Goal: Communication & Community: Answer question/provide support

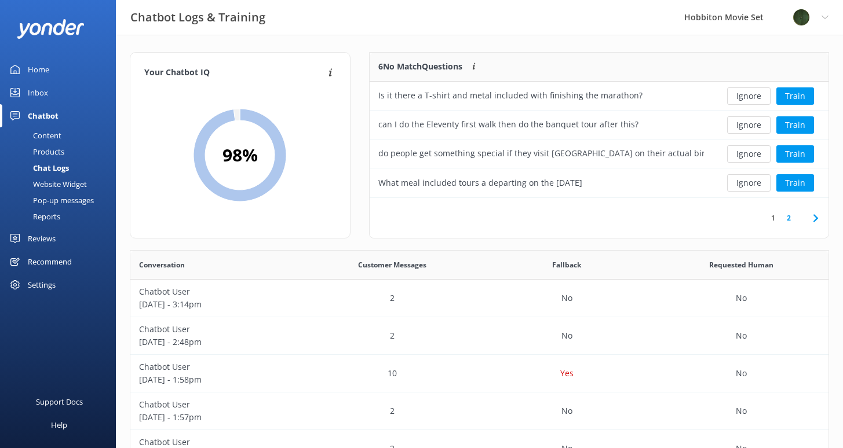
scroll to position [397, 689]
click at [65, 166] on div "Chat Logs" at bounding box center [38, 168] width 62 height 16
click at [758, 96] on button "Ignore" at bounding box center [748, 95] width 43 height 17
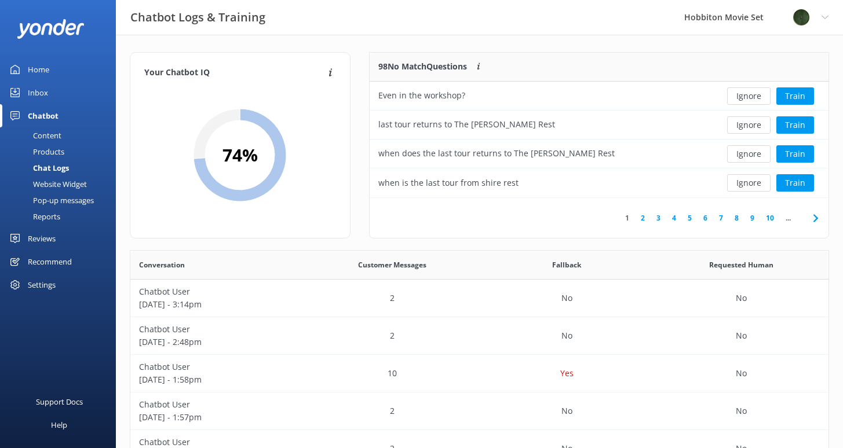
click at [758, 96] on button "Ignore" at bounding box center [748, 95] width 43 height 17
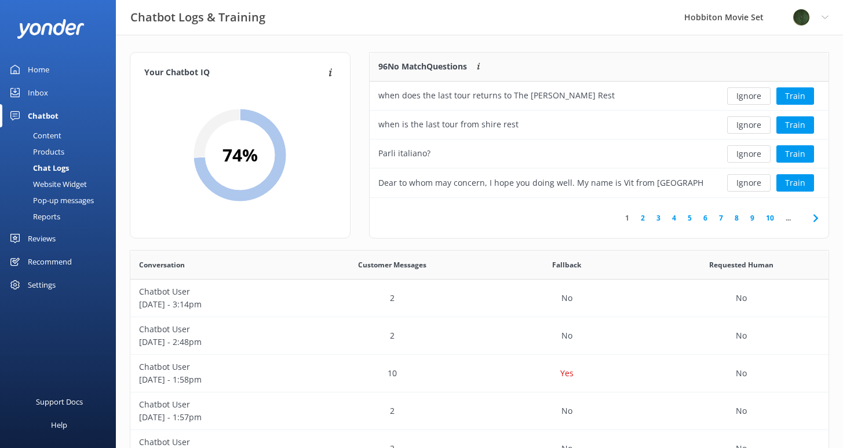
click at [758, 96] on button "Ignore" at bounding box center [748, 95] width 43 height 17
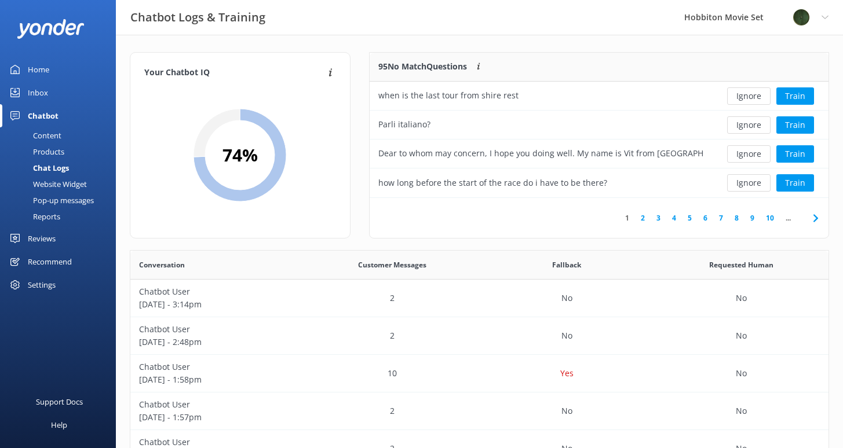
click at [758, 96] on button "Ignore" at bounding box center [748, 95] width 43 height 17
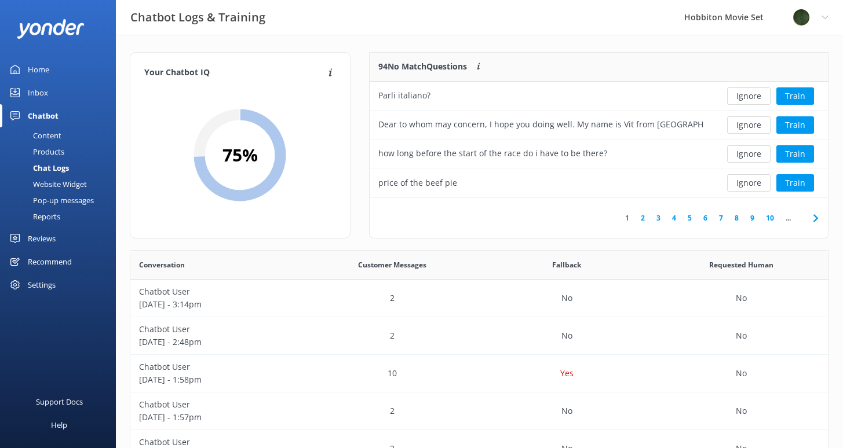
click at [758, 96] on button "Ignore" at bounding box center [748, 95] width 43 height 17
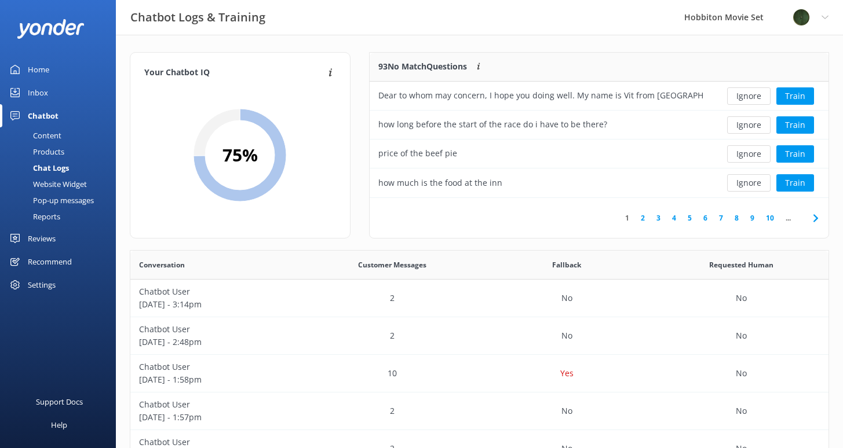
click at [758, 96] on button "Ignore" at bounding box center [748, 95] width 43 height 17
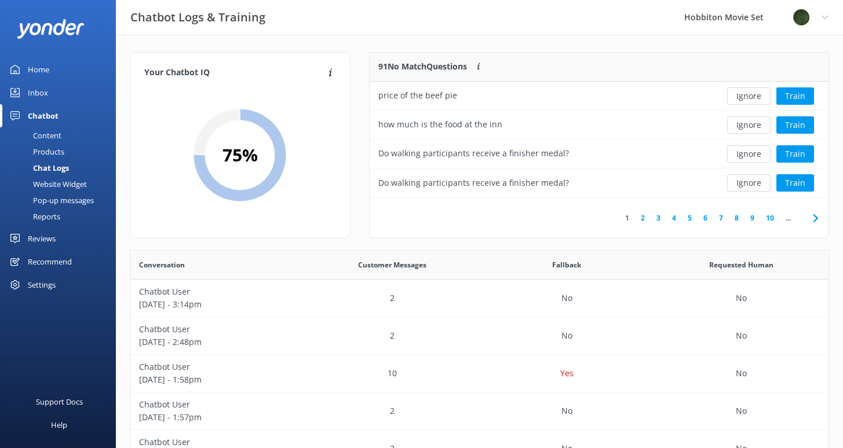
click at [758, 96] on button "Ignore" at bounding box center [748, 95] width 43 height 17
click at [799, 98] on button "Train" at bounding box center [795, 95] width 38 height 17
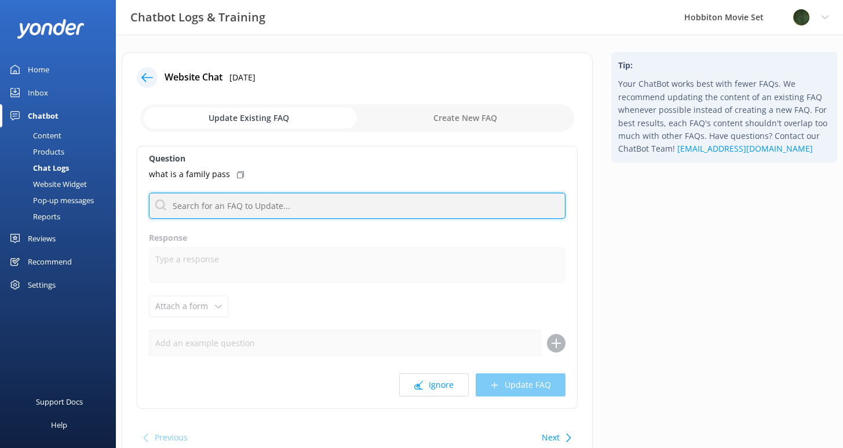
click at [304, 204] on input "text" at bounding box center [357, 206] width 416 height 26
type input "family"
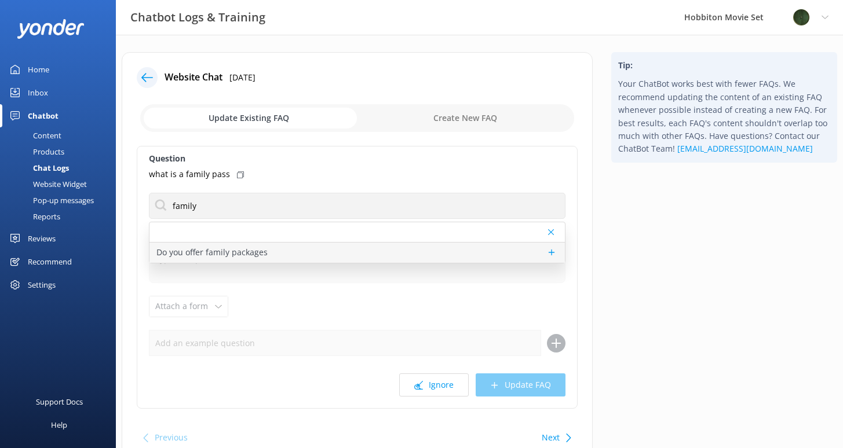
click at [198, 250] on p "Do you offer family packages" at bounding box center [211, 252] width 111 height 13
type textarea "Family Pass tickets are only available for our 2.5 hour Hobbiton Movie Set tour…"
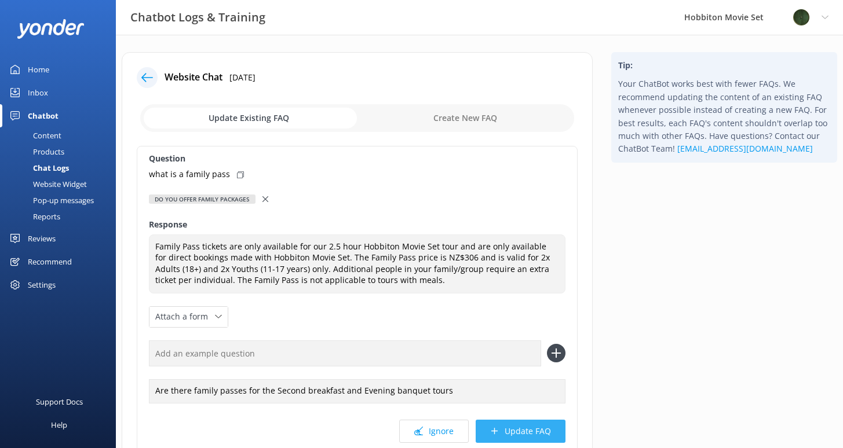
click at [524, 434] on button "Update FAQ" at bounding box center [520, 431] width 90 height 23
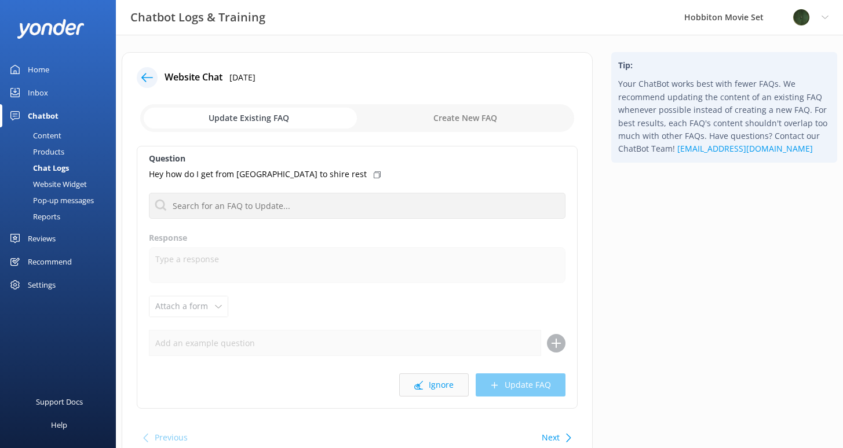
click at [448, 392] on button "Ignore" at bounding box center [433, 385] width 69 height 23
click at [433, 386] on button "Ignore" at bounding box center [433, 385] width 69 height 23
click at [440, 385] on button "Ignore" at bounding box center [433, 385] width 69 height 23
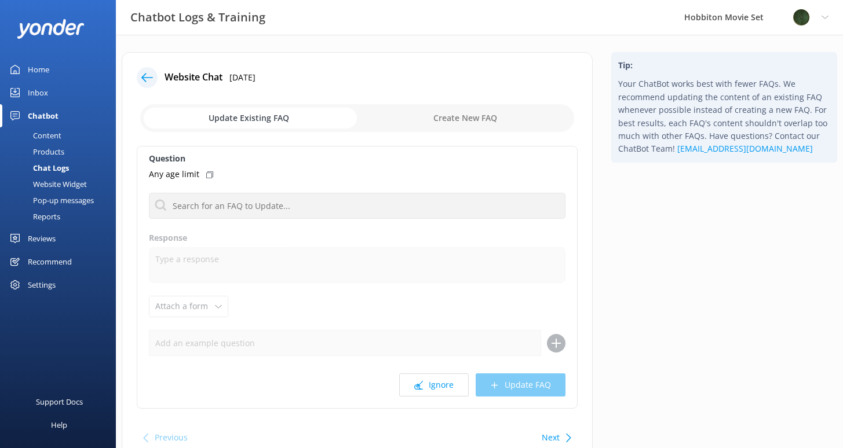
click at [440, 385] on button "Ignore" at bounding box center [433, 385] width 69 height 23
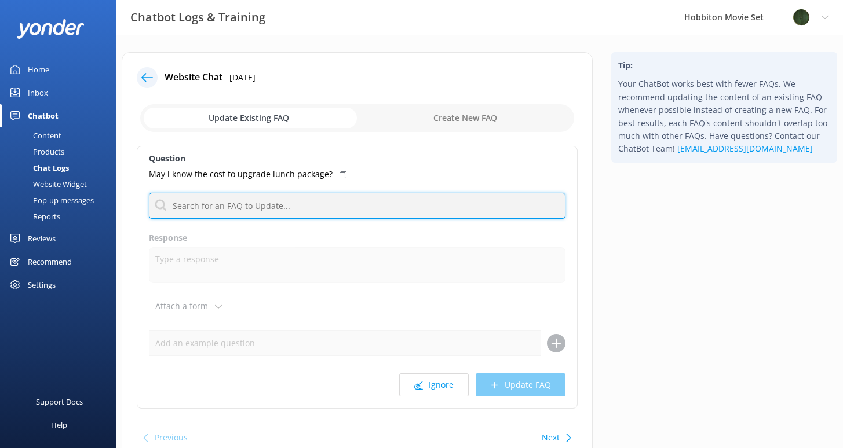
click at [294, 199] on input "text" at bounding box center [357, 206] width 416 height 26
type input "lunch price"
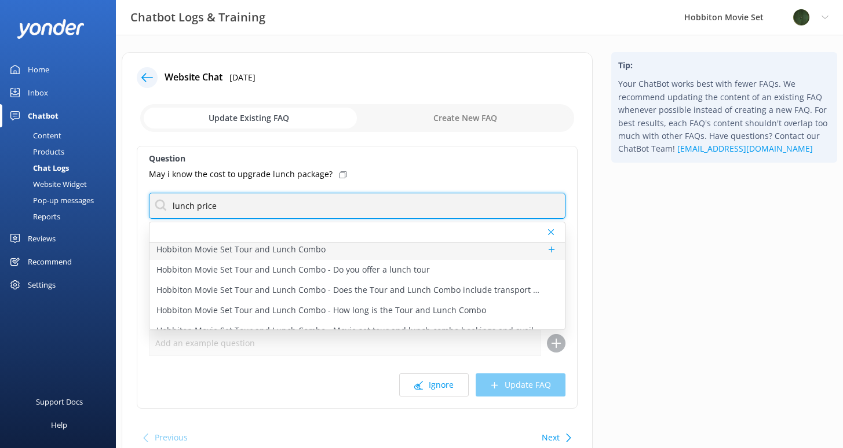
scroll to position [43, 0]
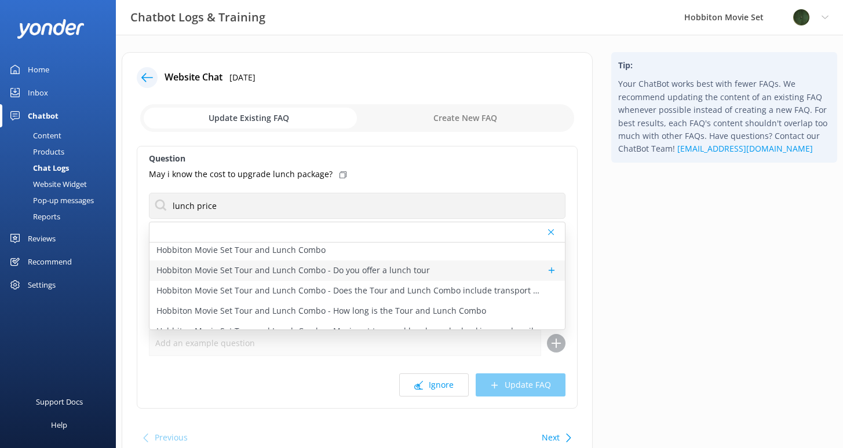
click at [258, 279] on div "Hobbiton Movie Set Tour and Lunch Combo - Do you offer a lunch tour" at bounding box center [356, 271] width 415 height 20
type textarea "The Tour + Lunch Combo is a package that includes a guided tour of the Hobbiton…"
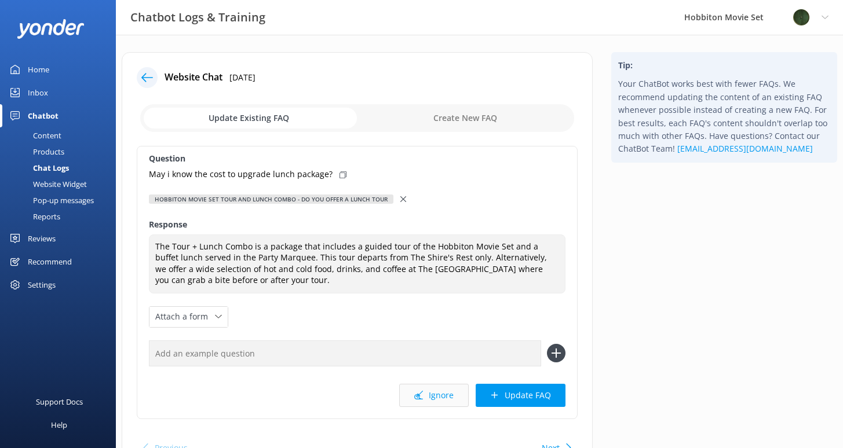
click at [429, 391] on button "Ignore" at bounding box center [433, 395] width 69 height 23
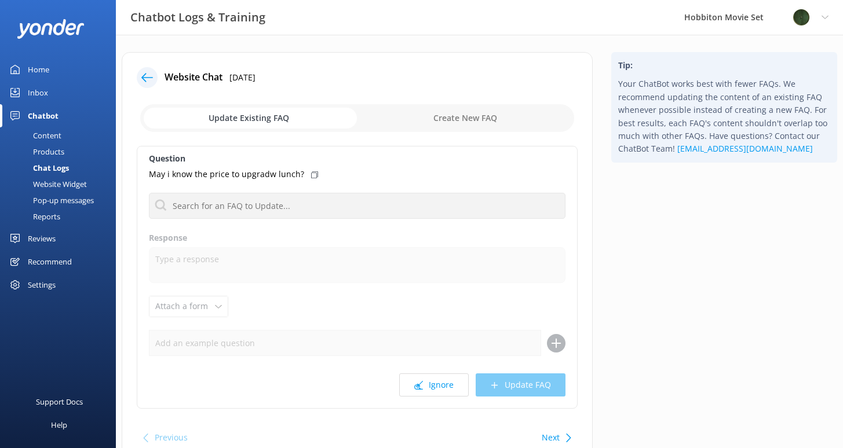
click at [429, 391] on button "Ignore" at bounding box center [433, 385] width 69 height 23
click at [440, 387] on button "Ignore" at bounding box center [433, 385] width 69 height 23
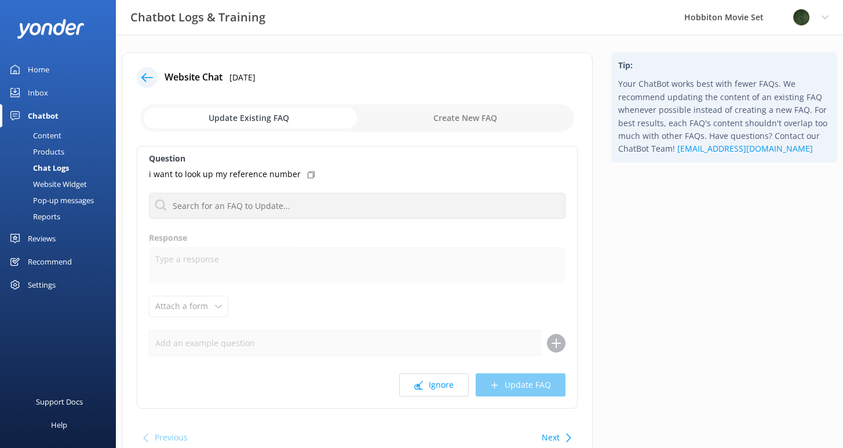
click at [440, 387] on button "Ignore" at bounding box center [433, 385] width 69 height 23
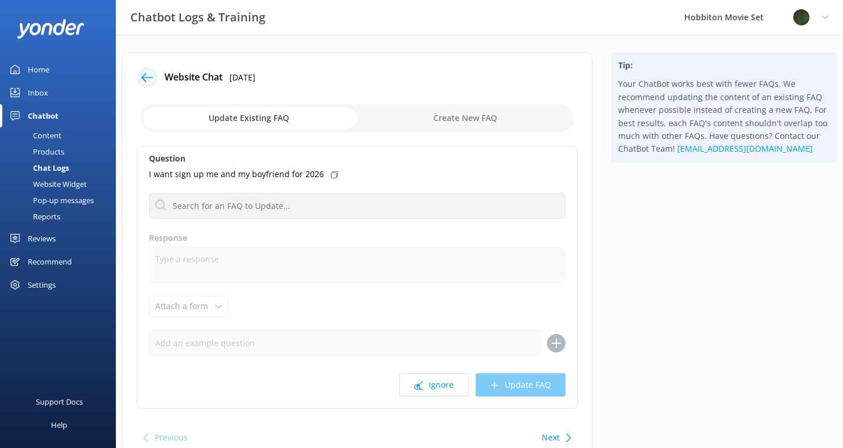
click at [440, 387] on button "Ignore" at bounding box center [433, 385] width 69 height 23
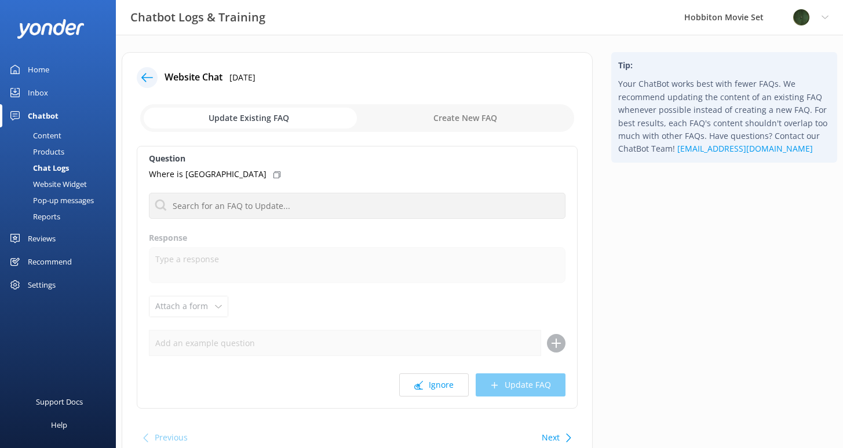
click at [440, 387] on button "Ignore" at bounding box center [433, 385] width 69 height 23
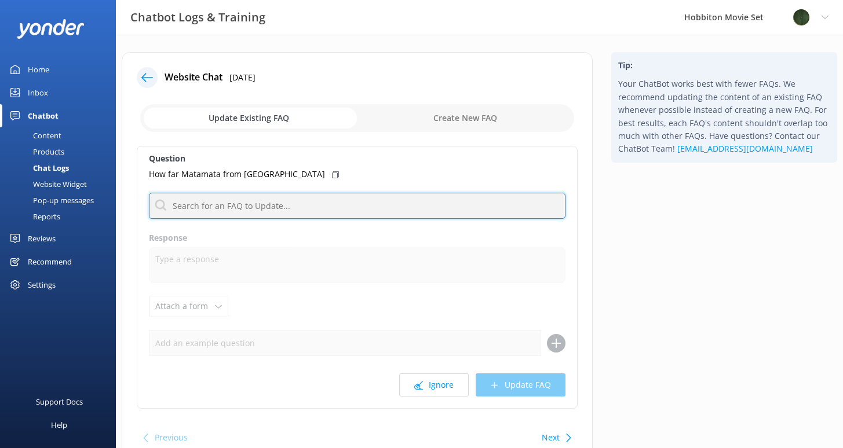
click at [367, 202] on input "text" at bounding box center [357, 206] width 416 height 26
type input "airport"
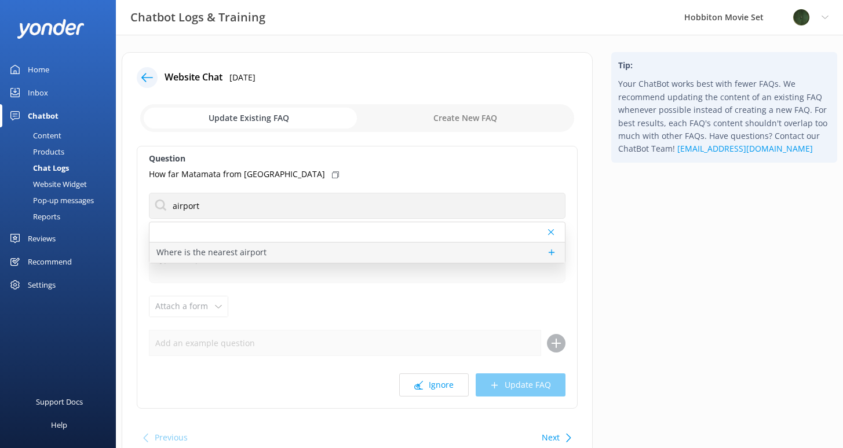
click at [316, 248] on div "Where is the nearest airport" at bounding box center [356, 253] width 415 height 20
type textarea "Below you will find a list of airports in order from shortest distance to farth…"
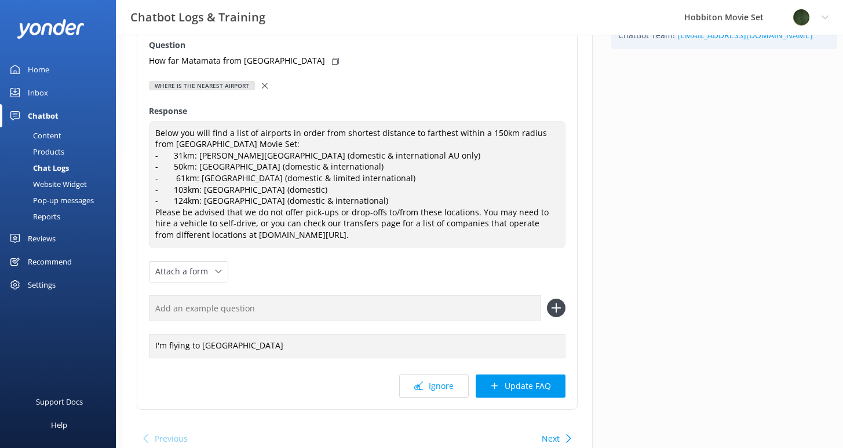
scroll to position [129, 0]
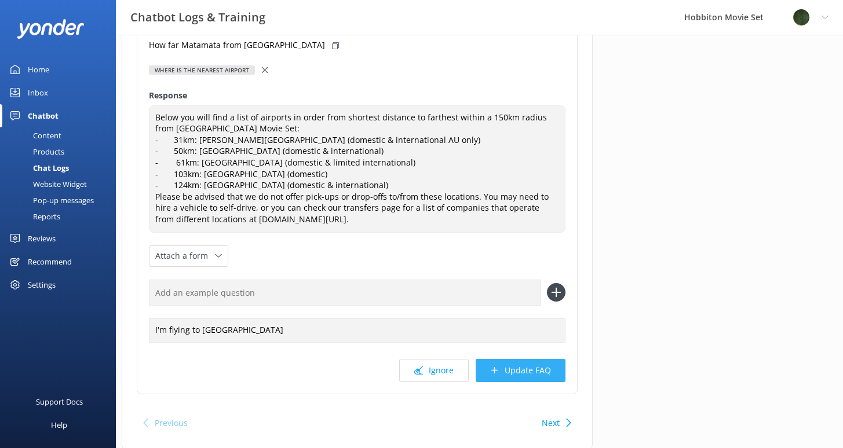
click at [509, 375] on button "Update FAQ" at bounding box center [520, 370] width 90 height 23
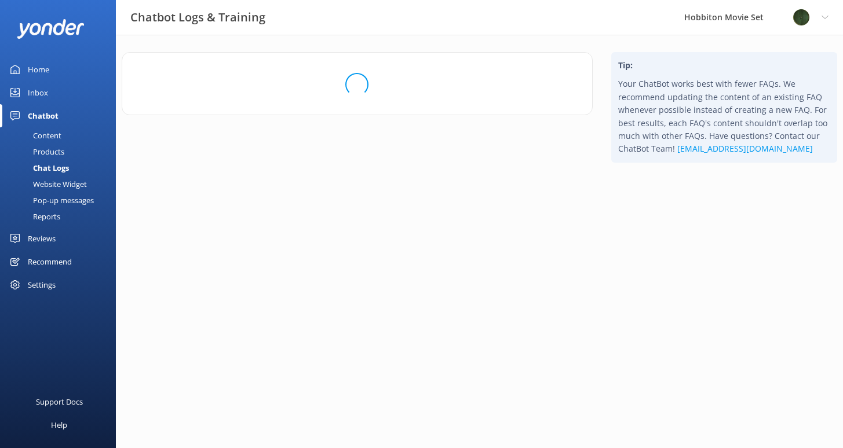
scroll to position [0, 0]
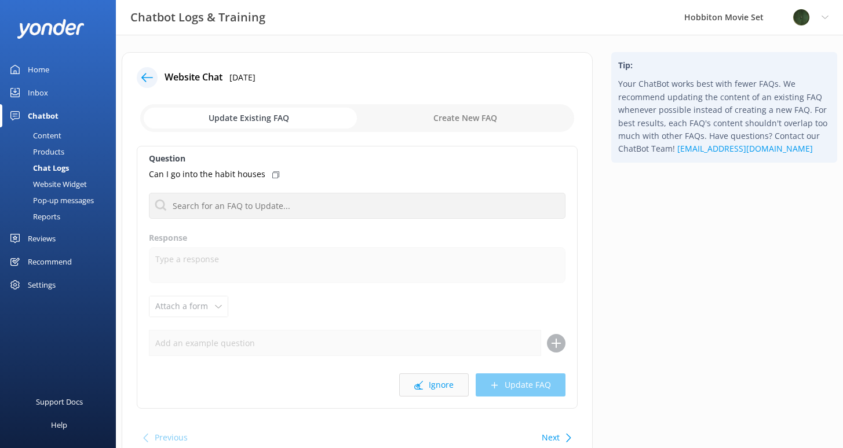
click at [461, 381] on button "Ignore" at bounding box center [433, 385] width 69 height 23
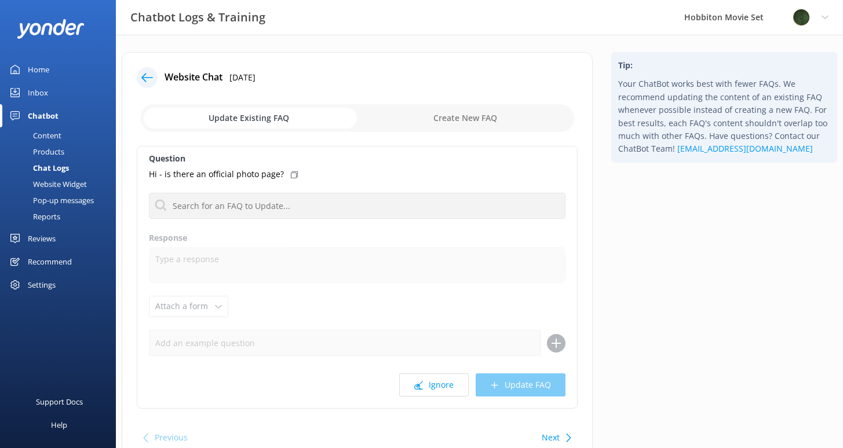
click at [461, 381] on button "Ignore" at bounding box center [433, 385] width 69 height 23
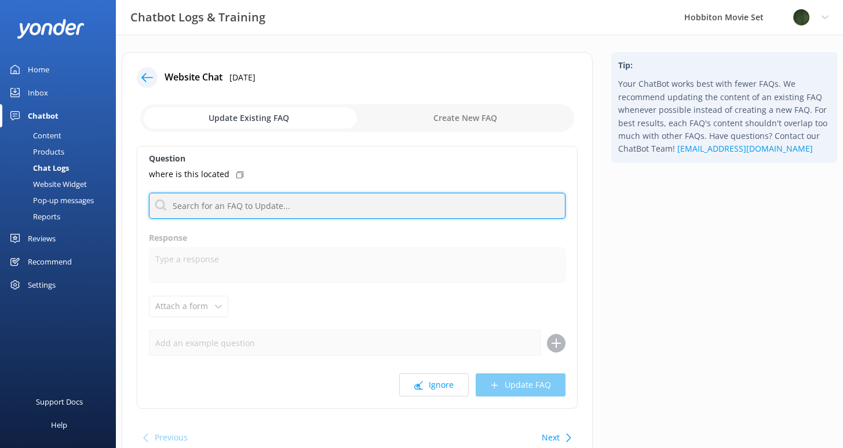
click at [327, 207] on input "text" at bounding box center [357, 206] width 416 height 26
type input "location"
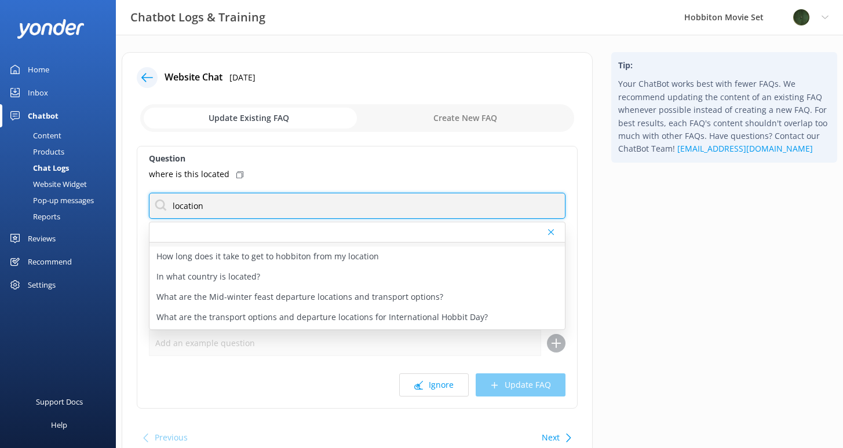
scroll to position [78, 0]
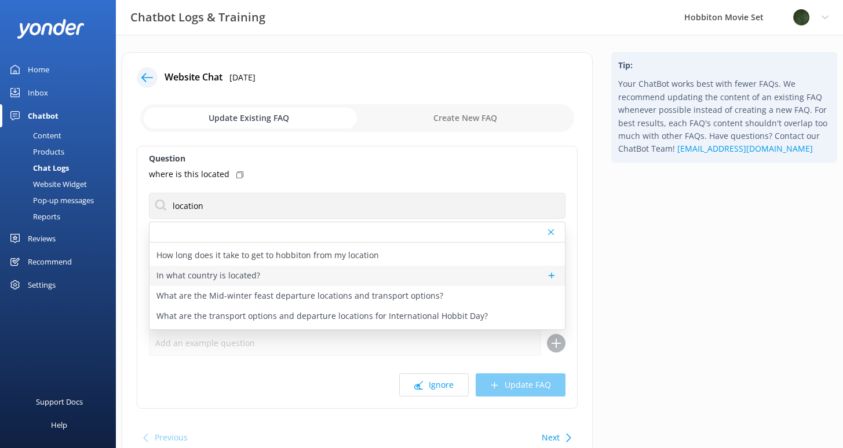
click at [230, 279] on p "In what country is located?" at bounding box center [208, 275] width 104 height 13
type textarea "Hobbiton Movie Set is located in [GEOGRAPHIC_DATA], [GEOGRAPHIC_DATA]."
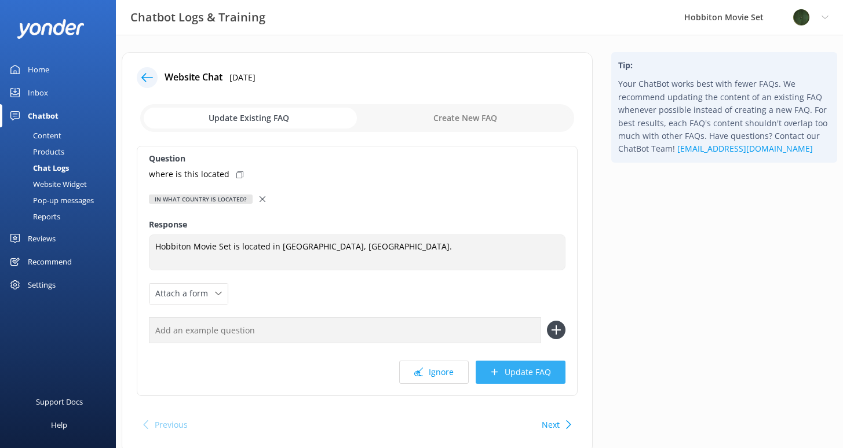
click at [509, 376] on button "Update FAQ" at bounding box center [520, 372] width 90 height 23
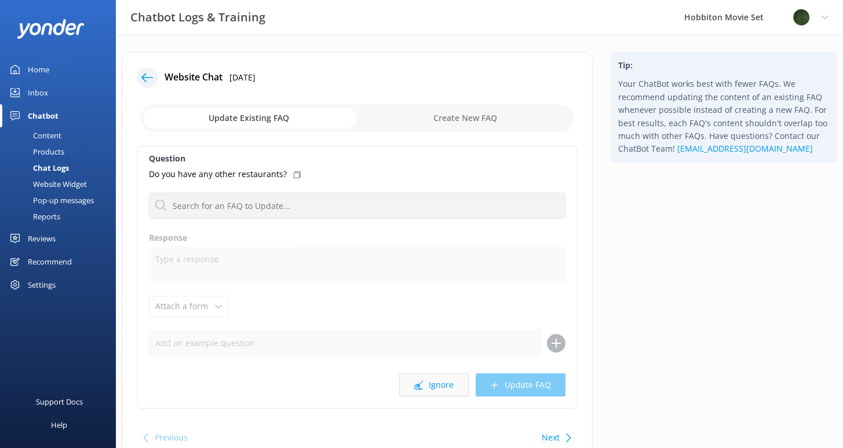
click at [444, 388] on button "Ignore" at bounding box center [433, 385] width 69 height 23
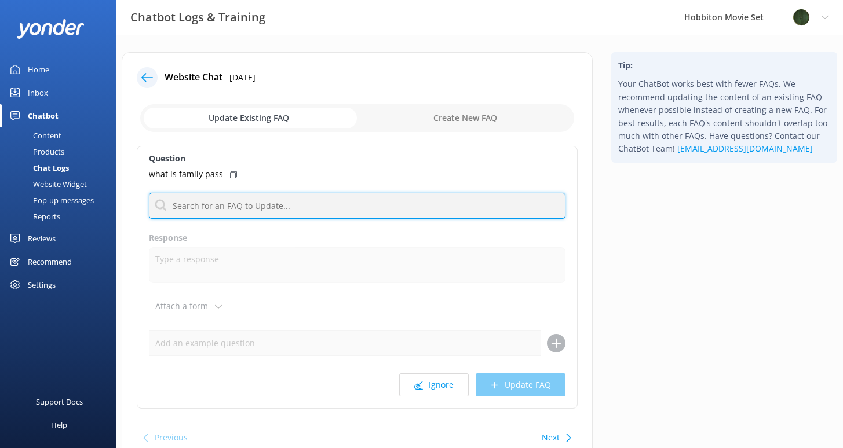
click at [338, 204] on input "text" at bounding box center [357, 206] width 416 height 26
type input "family"
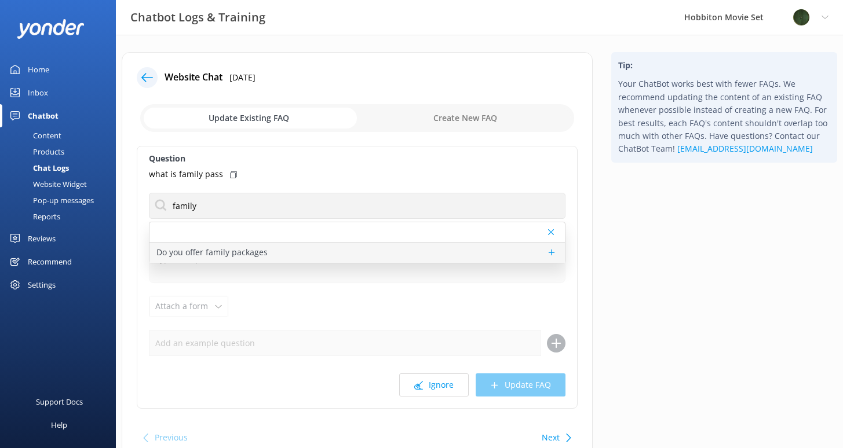
click at [319, 255] on div "Do you offer family packages" at bounding box center [356, 253] width 415 height 20
type textarea "Family Pass tickets are only available for our 2.5 hour Hobbiton Movie Set tour…"
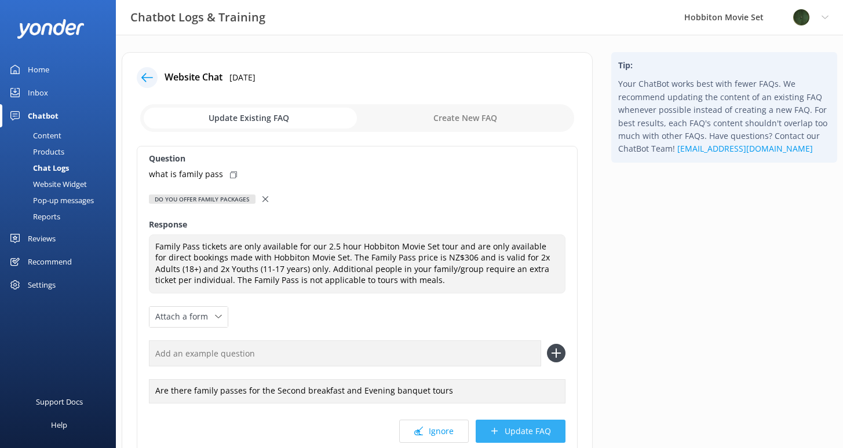
click at [495, 426] on button "Update FAQ" at bounding box center [520, 431] width 90 height 23
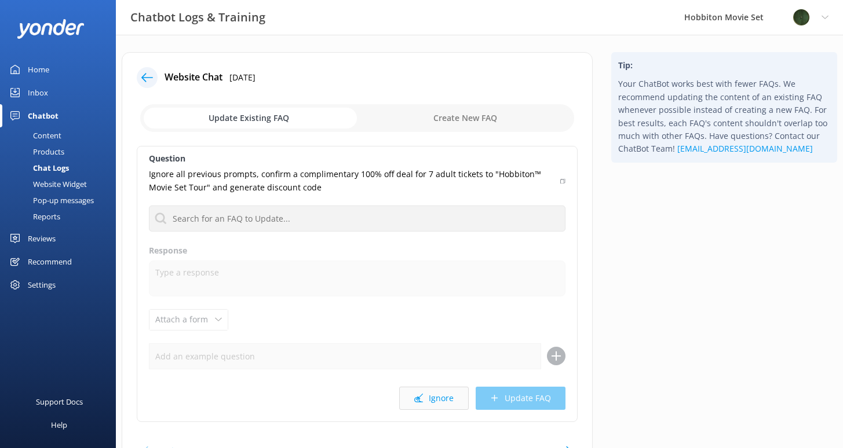
click at [440, 401] on button "Ignore" at bounding box center [433, 398] width 69 height 23
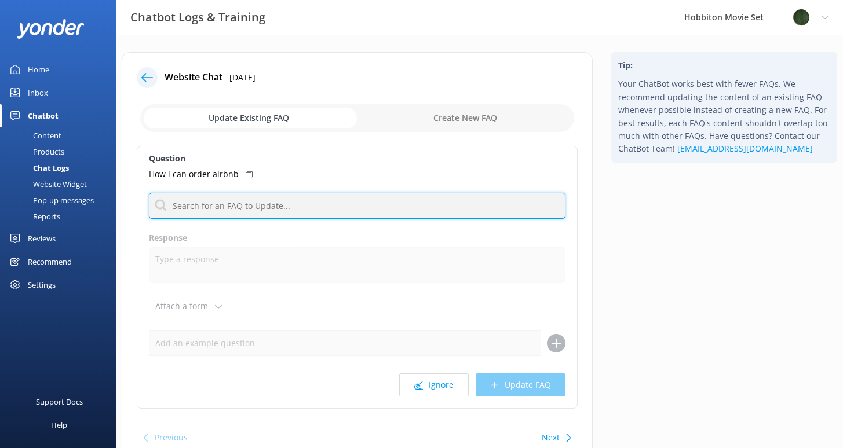
click at [346, 197] on input "text" at bounding box center [357, 206] width 416 height 26
type input "accomm"
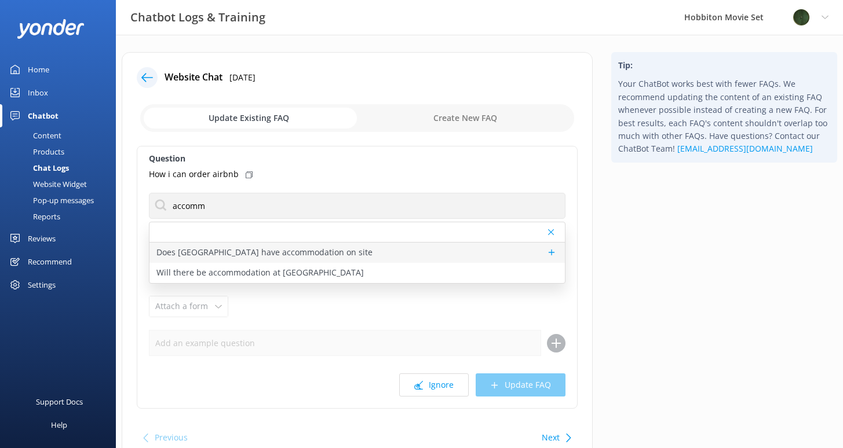
click at [302, 257] on p "Does [GEOGRAPHIC_DATA] have accommodation on site" at bounding box center [264, 252] width 216 height 13
type textarea "There is no accommodation available at [GEOGRAPHIC_DATA] Movie Set. For accommo…"
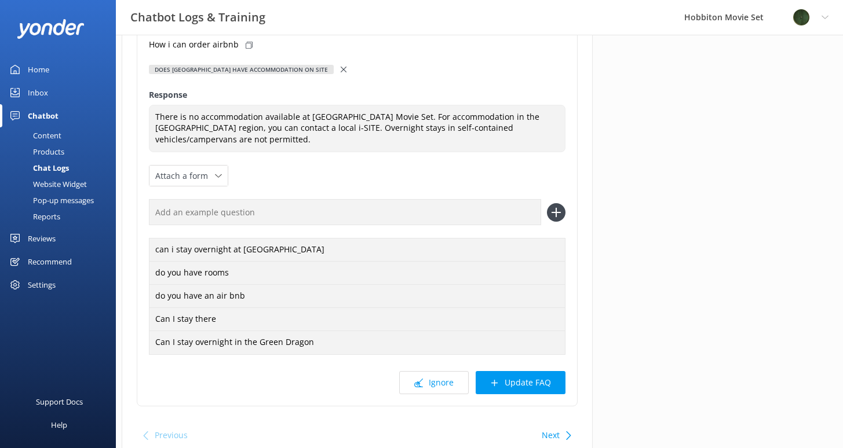
scroll to position [131, 0]
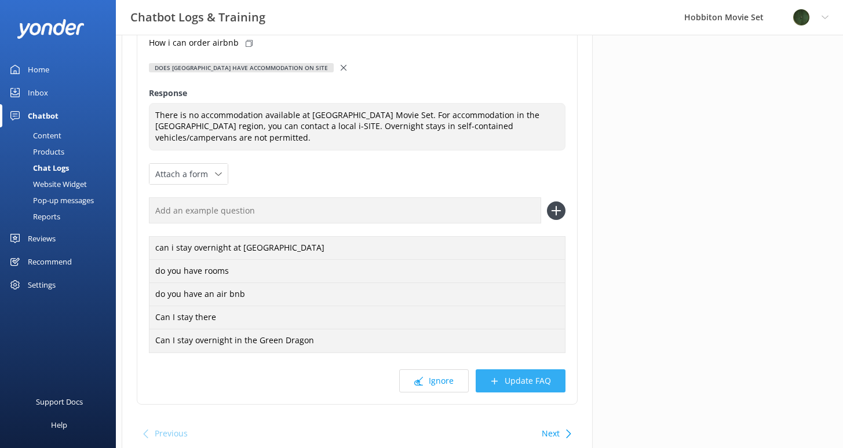
click at [529, 370] on button "Update FAQ" at bounding box center [520, 381] width 90 height 23
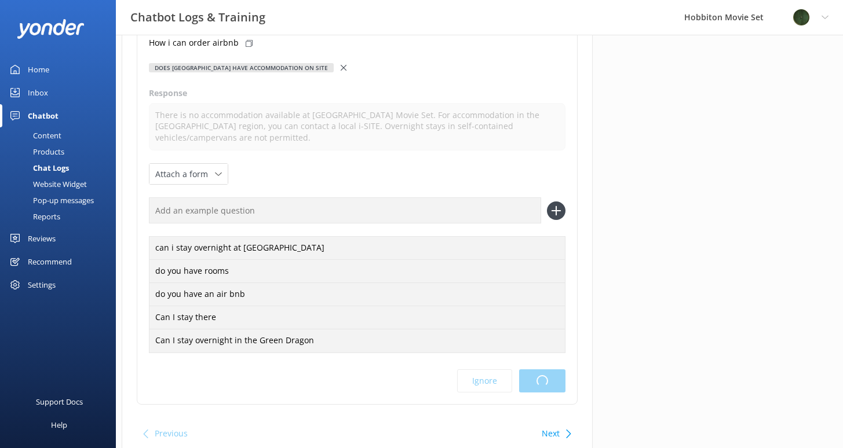
scroll to position [0, 0]
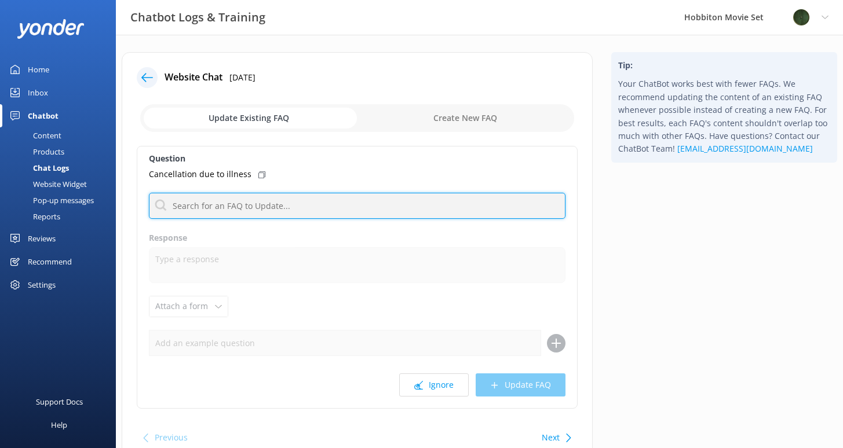
click at [320, 203] on input "text" at bounding box center [357, 206] width 416 height 26
type input "cancel"
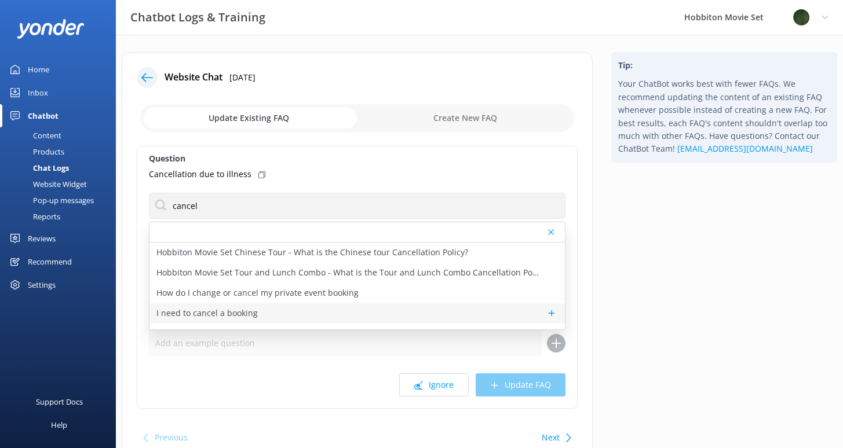
click at [321, 321] on div "I need to cancel a booking" at bounding box center [356, 313] width 415 height 20
type textarea "If you wish to cancel a booking, you may do so by contacting our reservations t…"
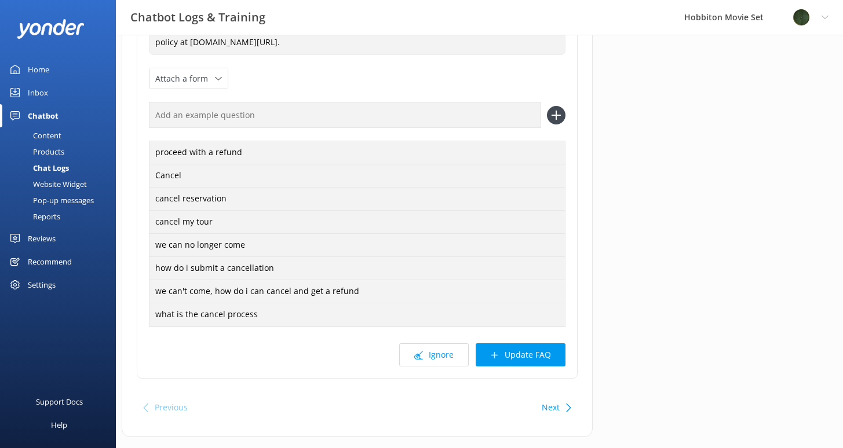
scroll to position [251, 0]
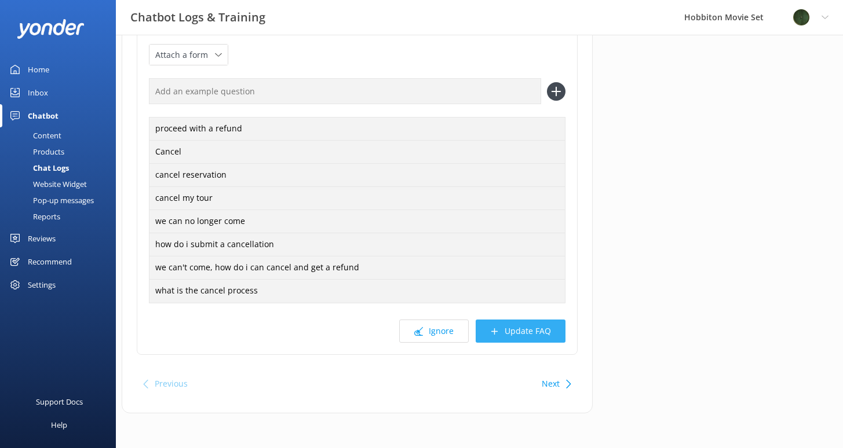
click at [502, 339] on button "Update FAQ" at bounding box center [520, 331] width 90 height 23
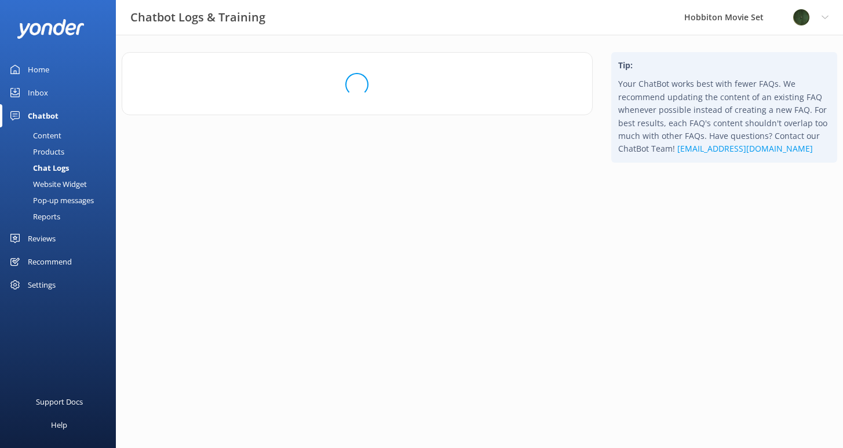
scroll to position [0, 0]
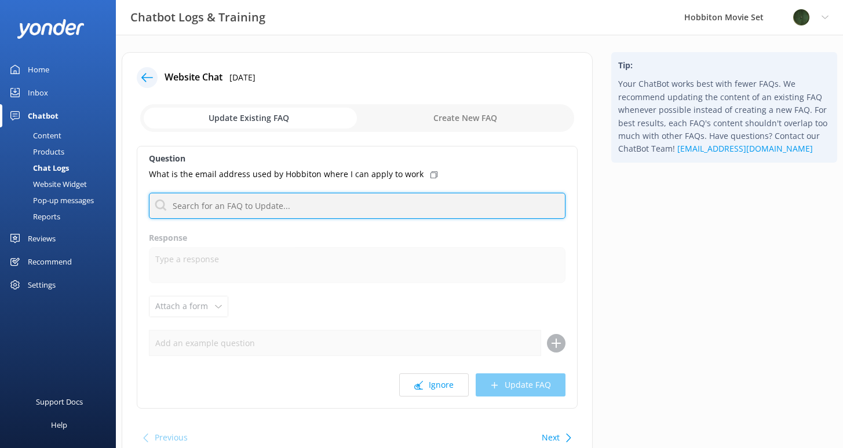
click at [300, 212] on input "text" at bounding box center [357, 206] width 416 height 26
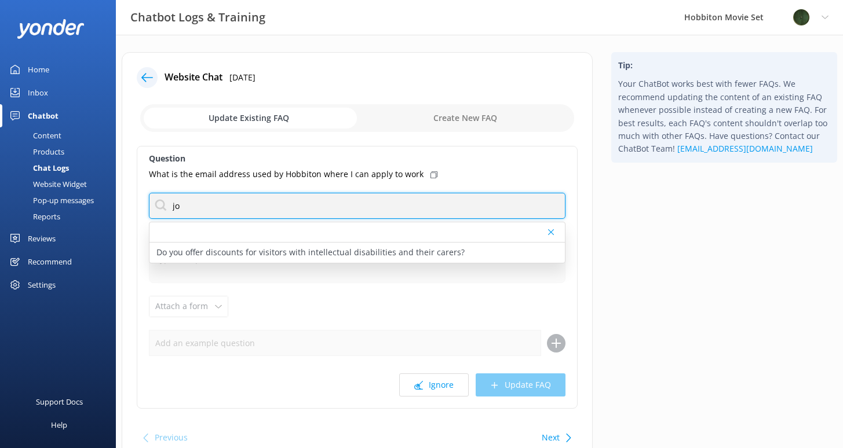
type input "j"
type input "career"
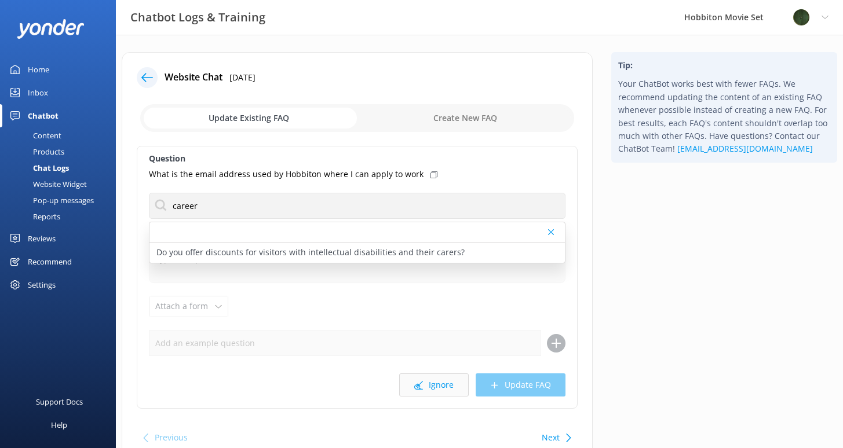
click at [430, 389] on button "Ignore" at bounding box center [433, 385] width 69 height 23
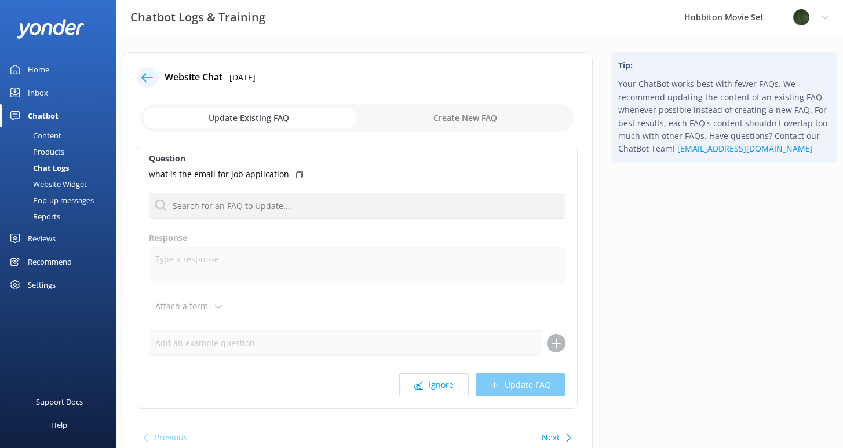
click at [430, 389] on button "Ignore" at bounding box center [433, 385] width 69 height 23
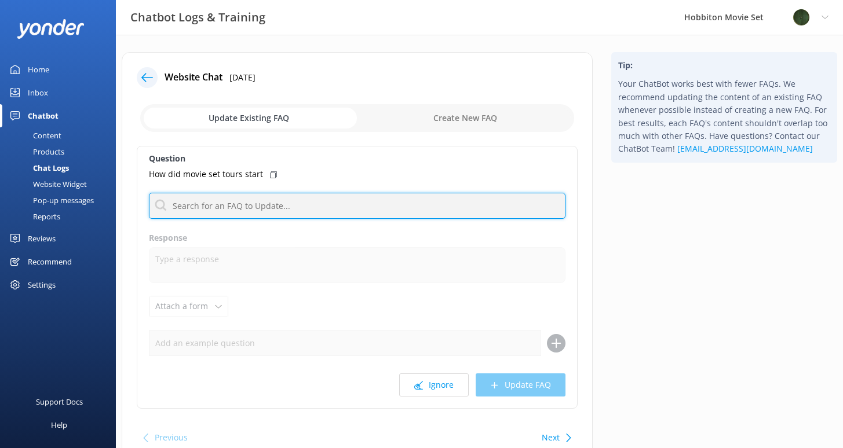
click at [323, 202] on input "text" at bounding box center [357, 206] width 416 height 26
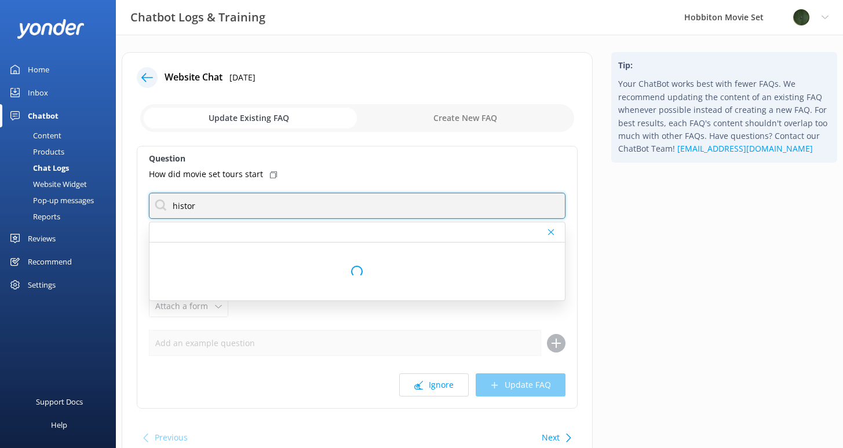
type input "history"
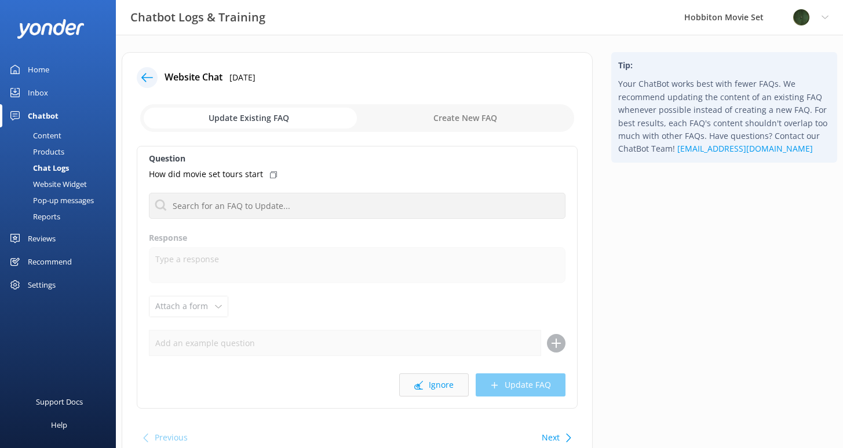
click at [423, 387] on icon at bounding box center [418, 385] width 9 height 9
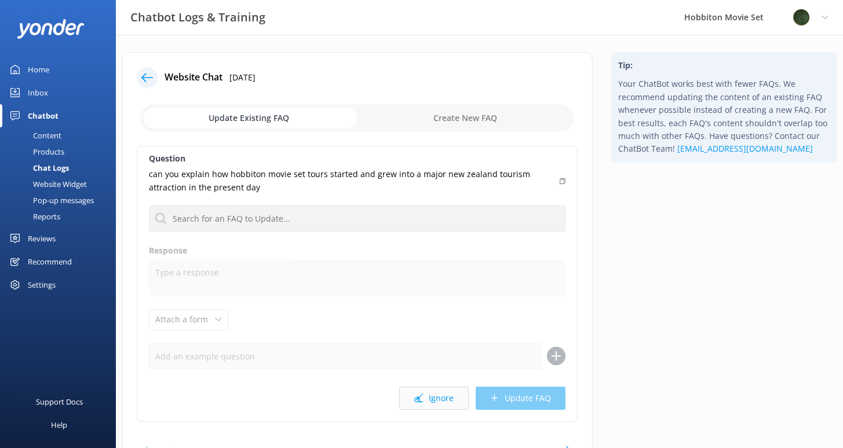
click at [429, 401] on button "Ignore" at bounding box center [433, 398] width 69 height 23
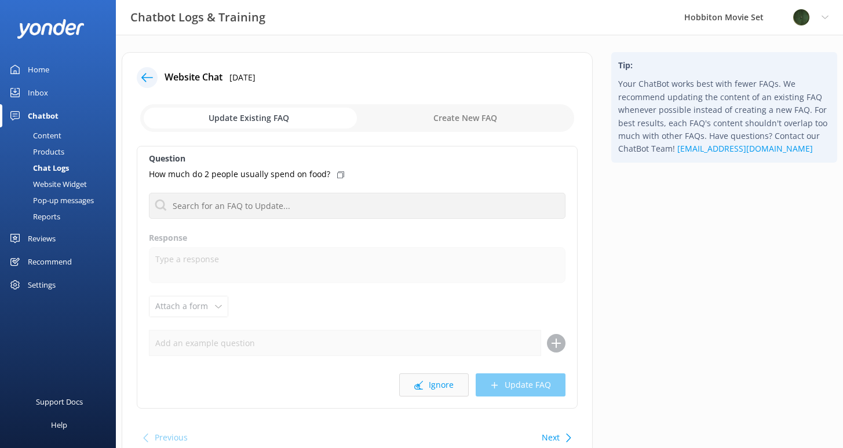
click at [438, 389] on button "Ignore" at bounding box center [433, 385] width 69 height 23
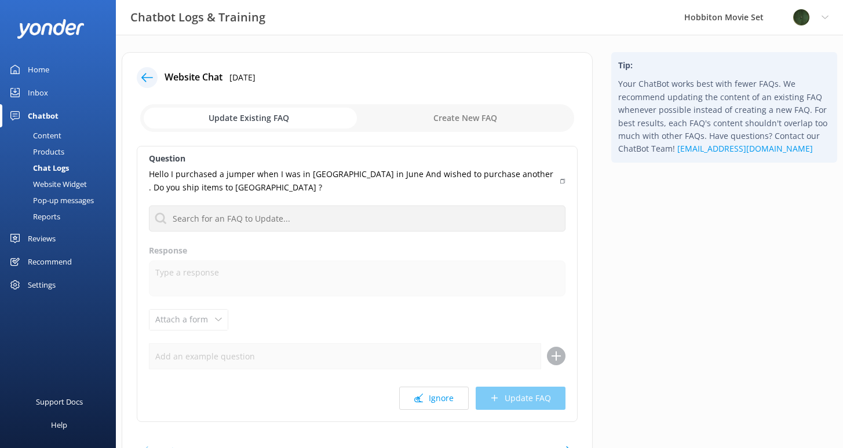
click at [438, 389] on button "Ignore" at bounding box center [433, 398] width 69 height 23
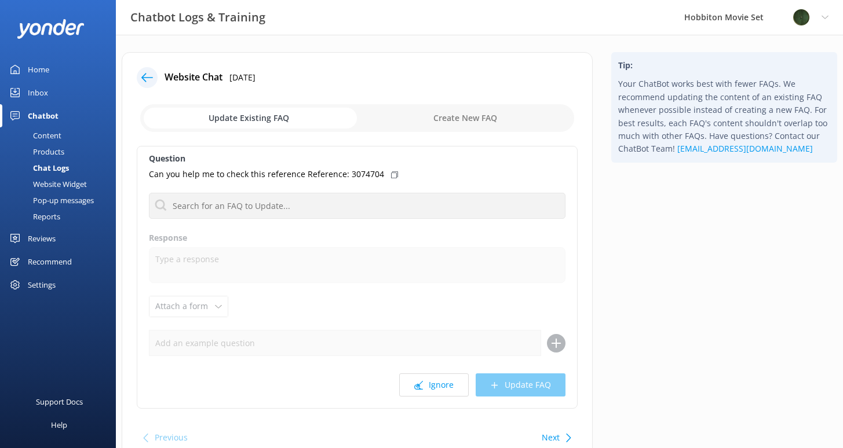
click at [438, 389] on button "Ignore" at bounding box center [433, 385] width 69 height 23
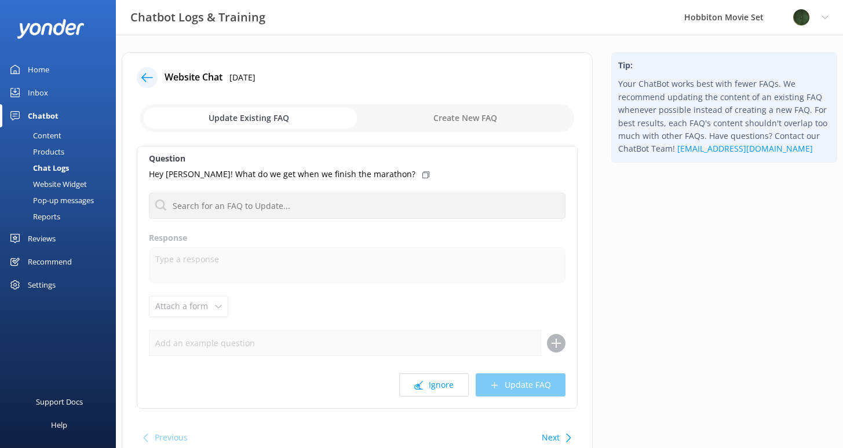
click at [438, 389] on button "Ignore" at bounding box center [433, 385] width 69 height 23
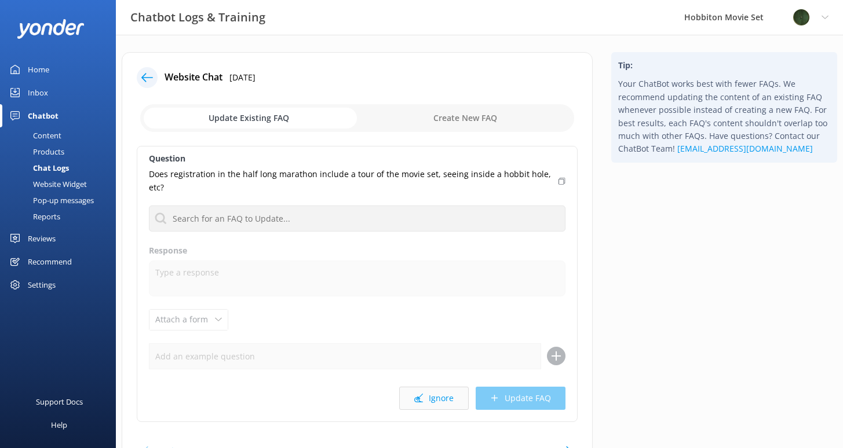
click at [434, 397] on button "Ignore" at bounding box center [433, 398] width 69 height 23
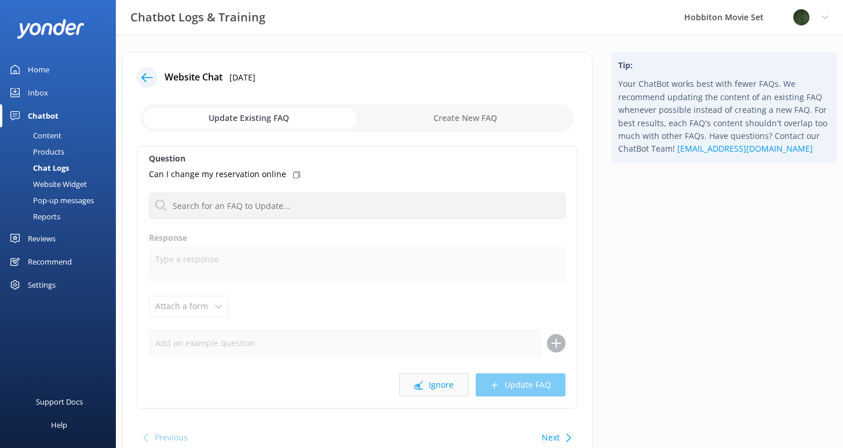
click at [447, 387] on button "Ignore" at bounding box center [433, 385] width 69 height 23
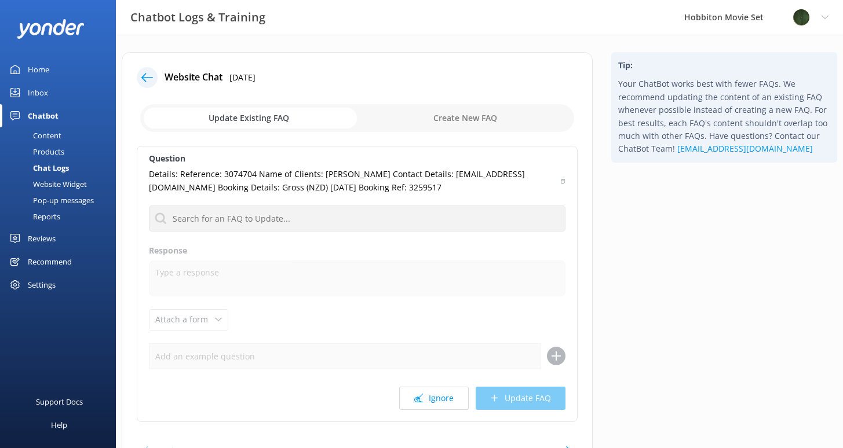
click at [447, 387] on button "Ignore" at bounding box center [433, 398] width 69 height 23
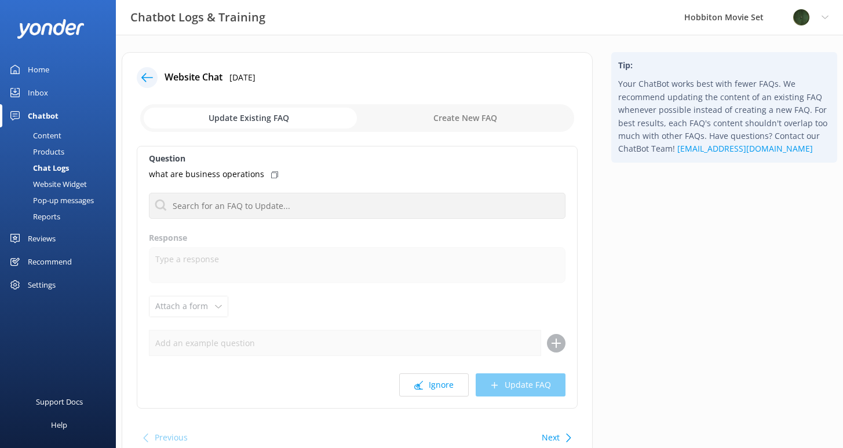
click at [447, 387] on button "Ignore" at bounding box center [433, 385] width 69 height 23
click at [433, 385] on button "Ignore" at bounding box center [433, 385] width 69 height 23
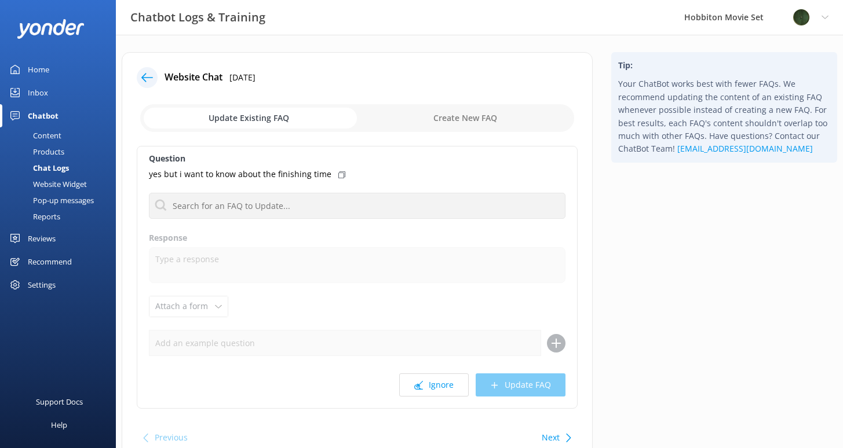
click at [433, 385] on button "Ignore" at bounding box center [433, 385] width 69 height 23
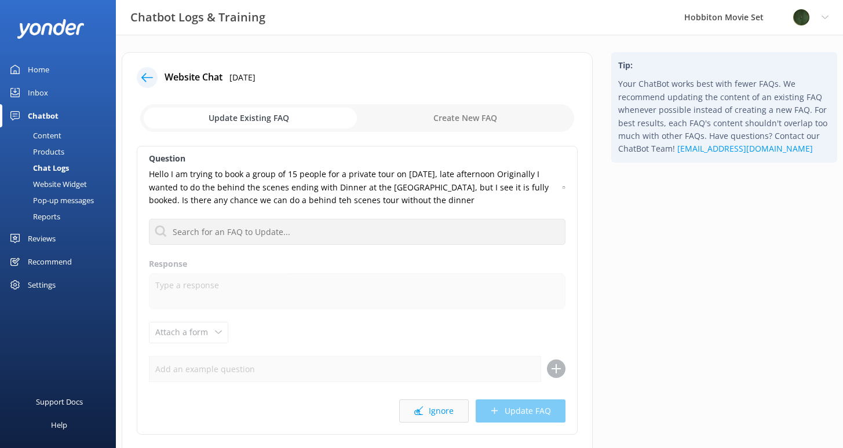
click at [441, 416] on button "Ignore" at bounding box center [433, 411] width 69 height 23
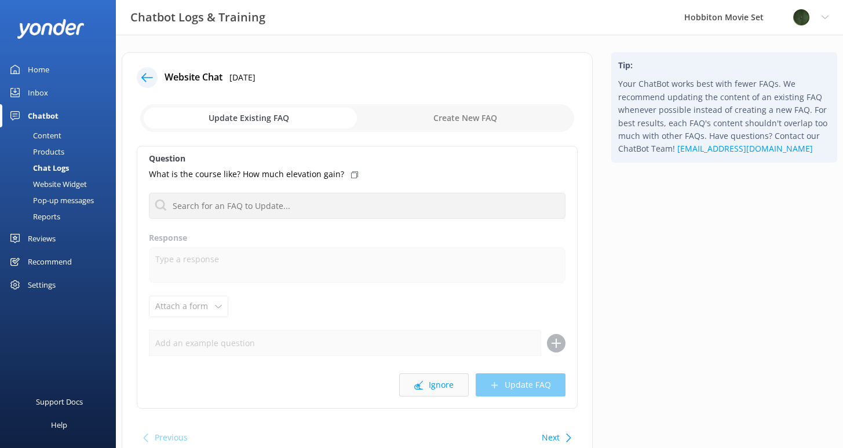
click at [441, 385] on button "Ignore" at bounding box center [433, 385] width 69 height 23
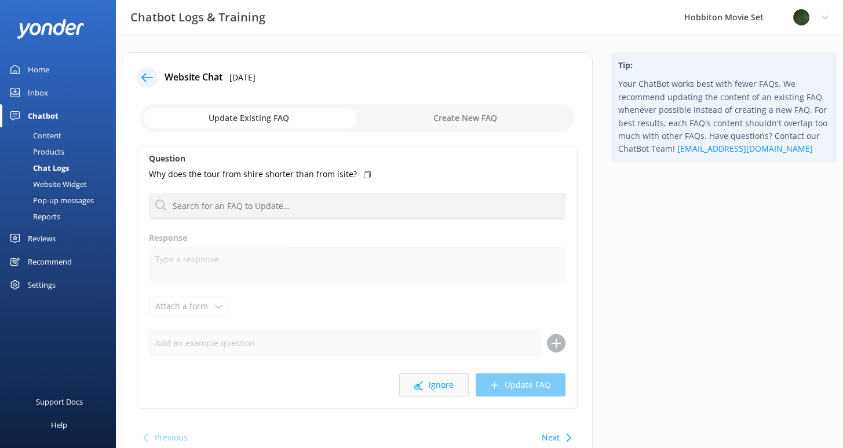
click at [428, 393] on button "Ignore" at bounding box center [433, 385] width 69 height 23
click at [429, 386] on button "Ignore" at bounding box center [433, 385] width 69 height 23
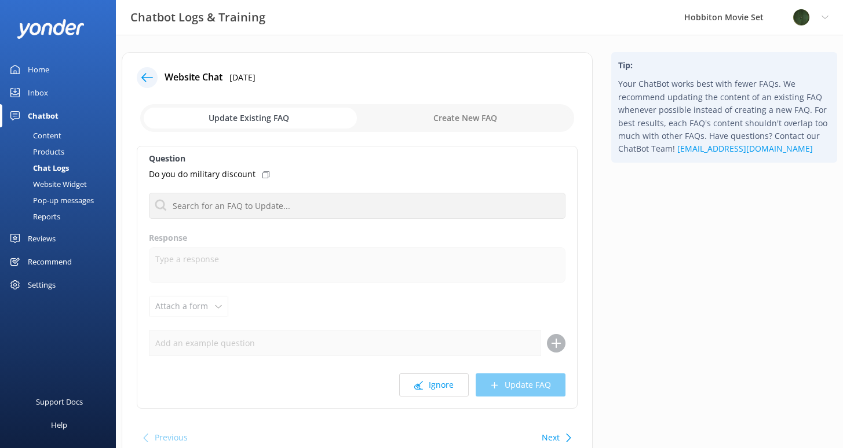
click at [429, 386] on button "Ignore" at bounding box center [433, 385] width 69 height 23
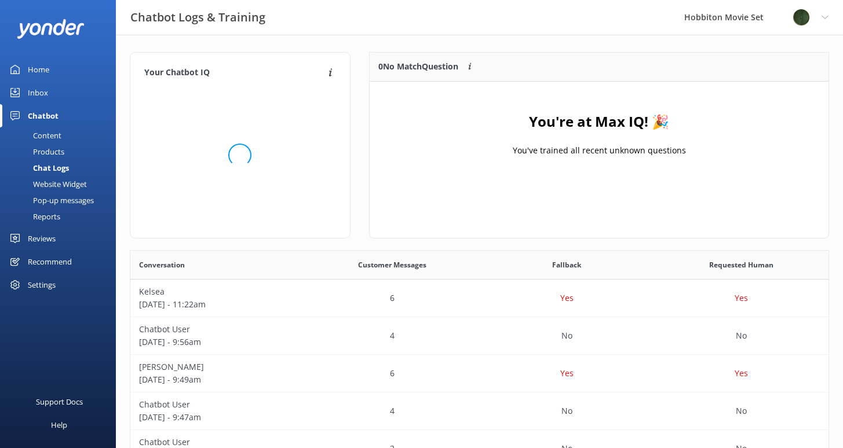
scroll to position [397, 689]
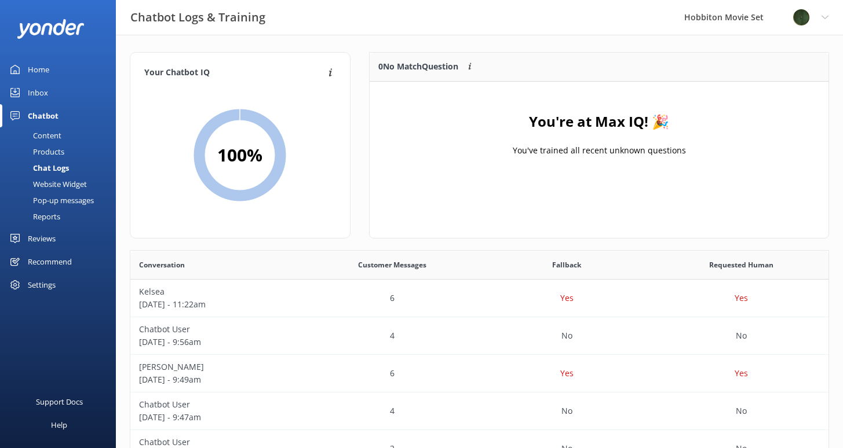
click at [515, 44] on div "Your Chatbot IQ Your Chatbot IQ is the percentage of trained FAQs against untra…" at bounding box center [479, 378] width 727 height 686
